Goal: Task Accomplishment & Management: Manage account settings

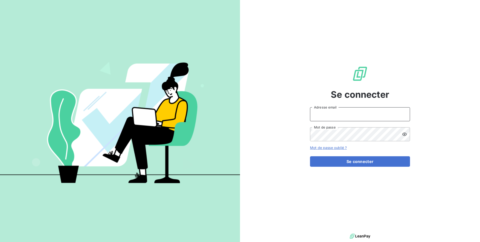
click at [349, 114] on input "Adresse email" at bounding box center [360, 114] width 100 height 14
type input "admin@custimoocanada"
click at [310, 156] on button "Se connecter" at bounding box center [360, 161] width 100 height 11
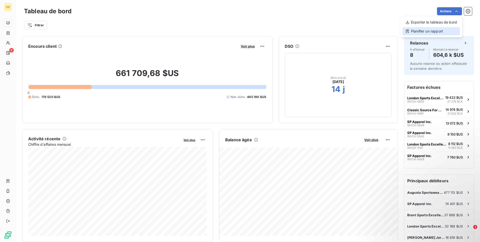
click at [435, 30] on div "Planifier un rapport" at bounding box center [432, 31] width 58 height 8
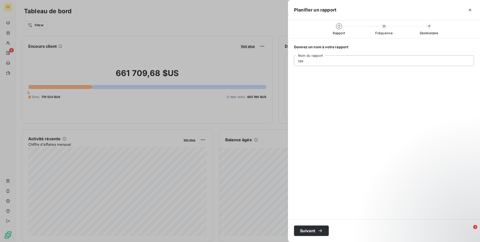
type input "test"
click at [470, 8] on icon "button" at bounding box center [470, 10] width 5 height 5
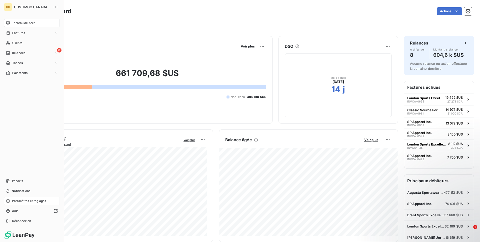
click at [21, 202] on span "Paramètres et réglages" at bounding box center [29, 201] width 34 height 5
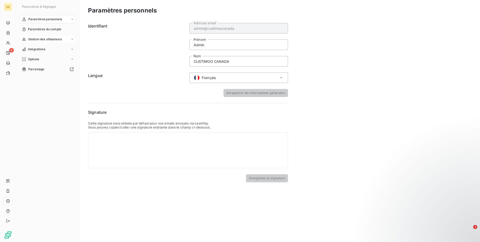
click at [44, 41] on span "Gestion des utilisateurs" at bounding box center [45, 39] width 34 height 5
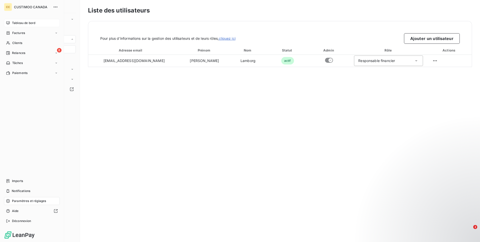
click at [14, 21] on span "Tableau de bord" at bounding box center [23, 23] width 23 height 5
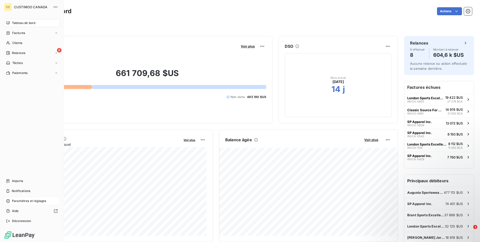
click at [19, 200] on span "Paramètres et réglages" at bounding box center [29, 201] width 34 height 5
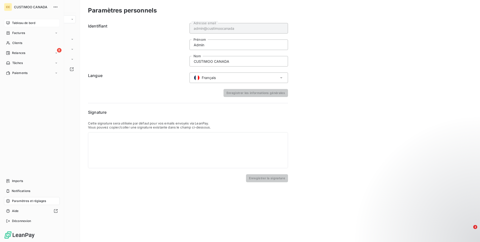
click at [12, 22] on span "Tableau de bord" at bounding box center [23, 23] width 23 height 5
